Goal: Information Seeking & Learning: Find specific fact

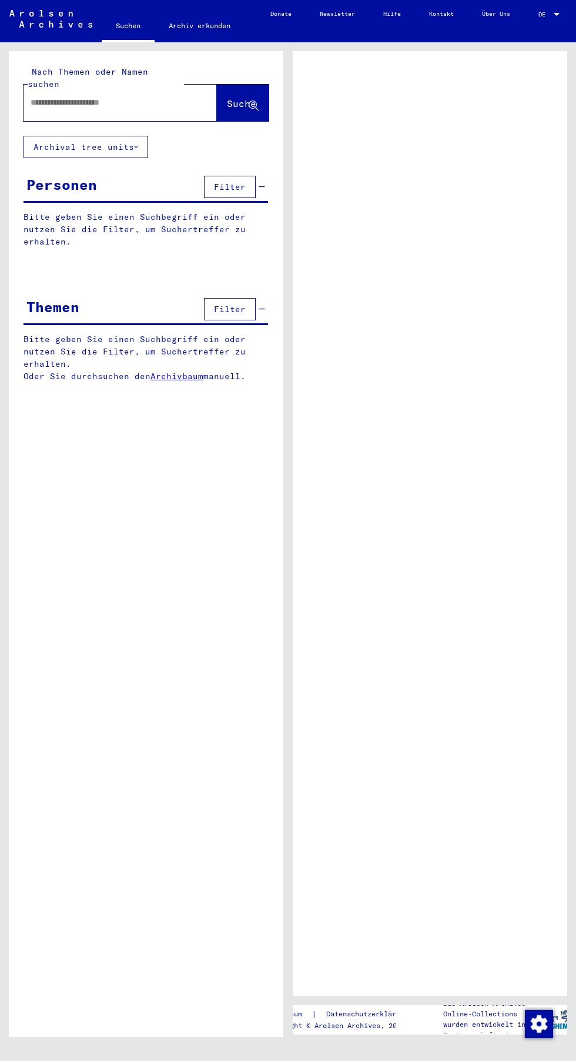
click at [135, 136] on button "Archival tree units" at bounding box center [86, 147] width 125 height 22
click at [126, 96] on input "text" at bounding box center [110, 102] width 158 height 12
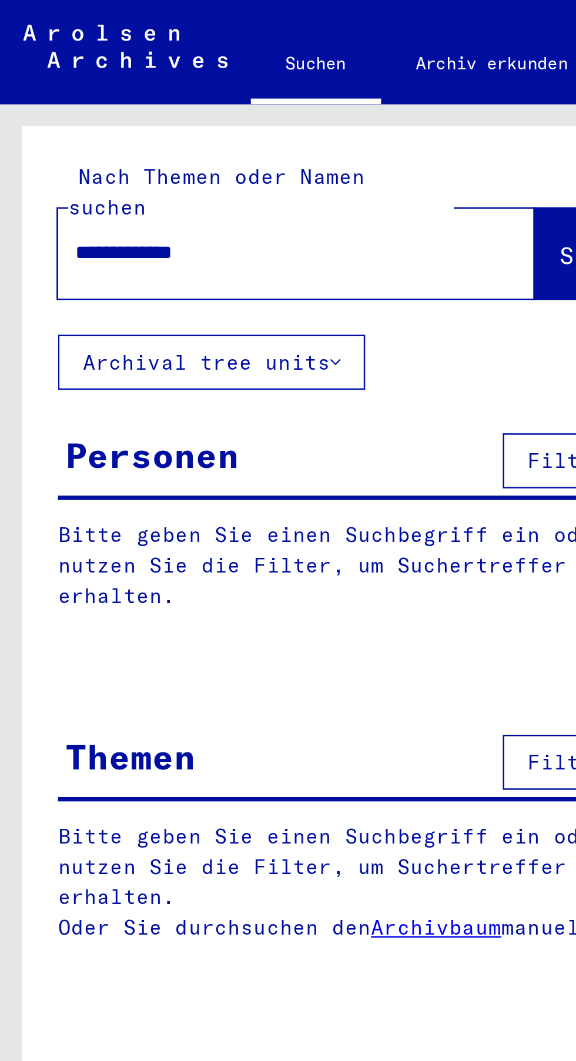
type input "**********"
click at [217, 102] on button "Suche" at bounding box center [243, 103] width 52 height 36
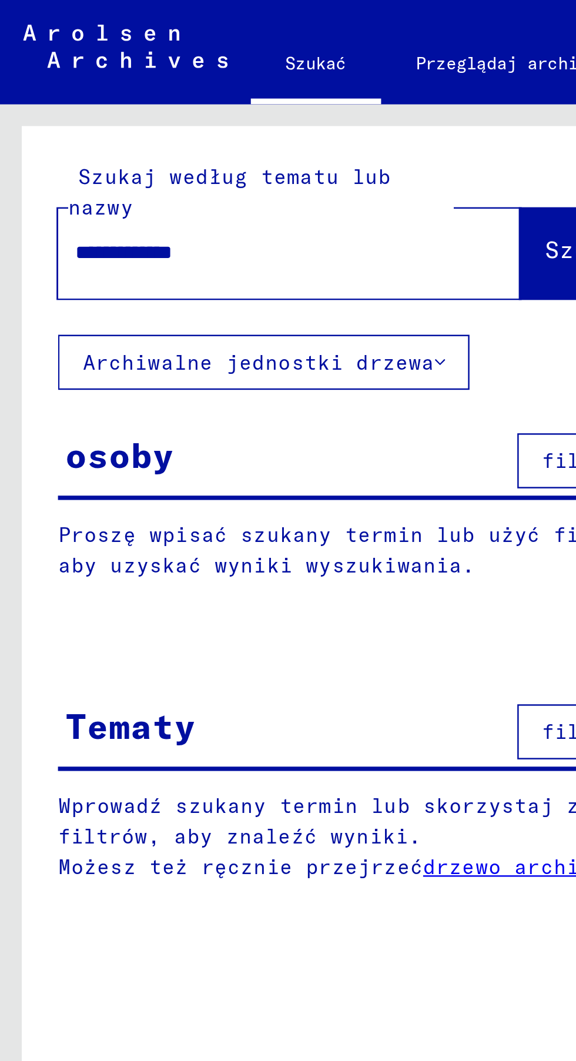
click at [221, 106] on font "Szukaj" at bounding box center [238, 101] width 35 height 12
click at [221, 103] on font "Szukaj" at bounding box center [238, 101] width 35 height 12
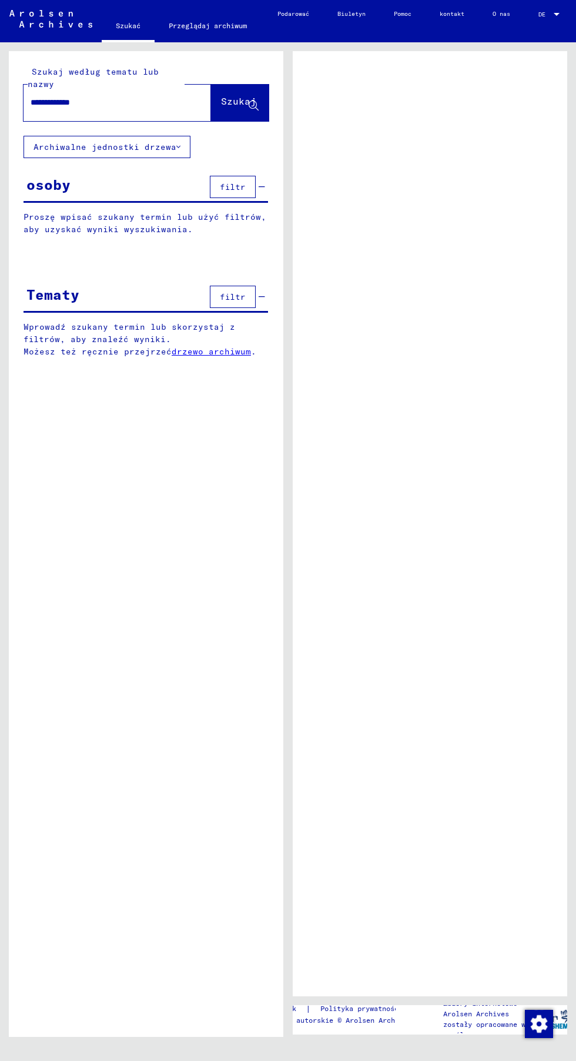
scroll to position [1, 8]
click at [233, 99] on font "Szukaj" at bounding box center [238, 101] width 35 height 12
click at [229, 102] on font "Szukaj" at bounding box center [238, 101] width 35 height 12
